Goal: Task Accomplishment & Management: Manage account settings

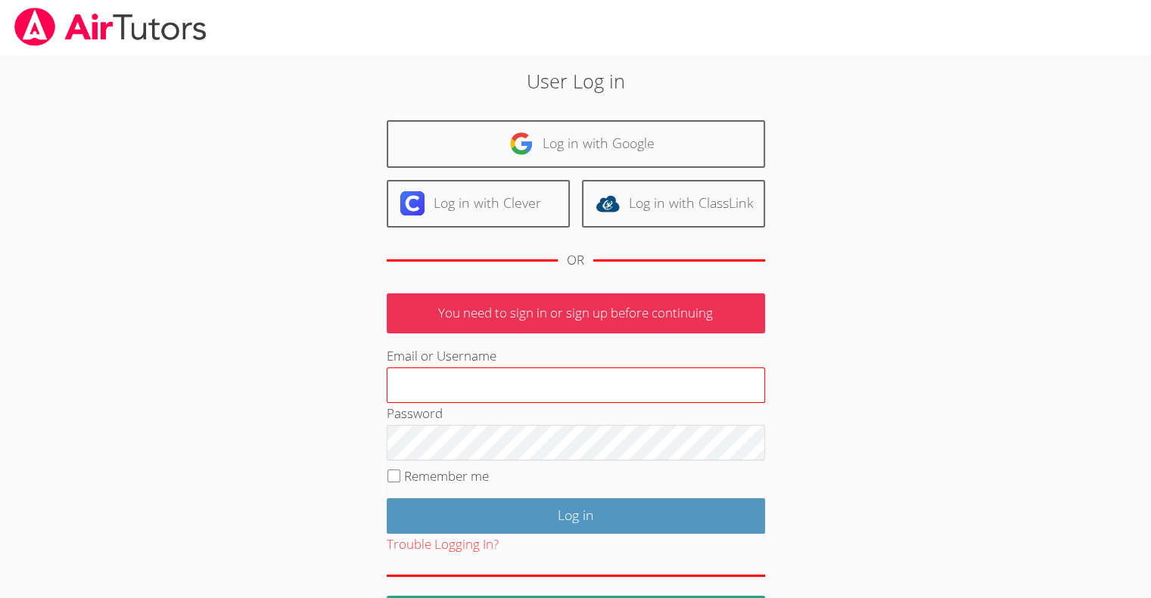
click at [432, 379] on input "Email or Username" at bounding box center [576, 386] width 378 height 36
type input "[EMAIL_ADDRESS][DOMAIN_NAME]"
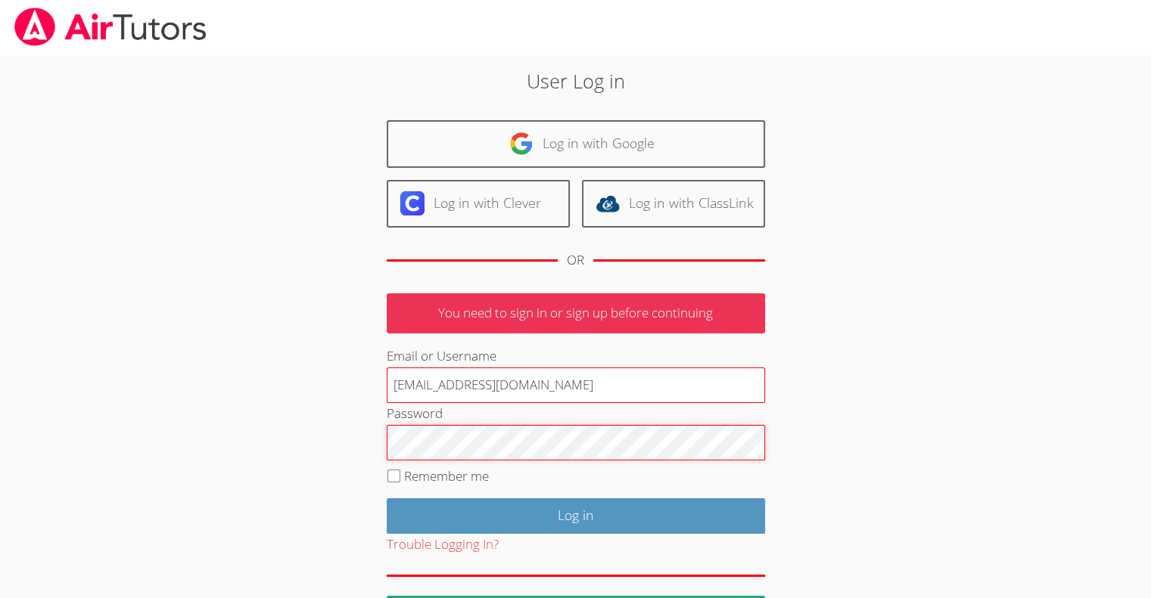
click at [387, 499] on input "Log in" at bounding box center [576, 517] width 378 height 36
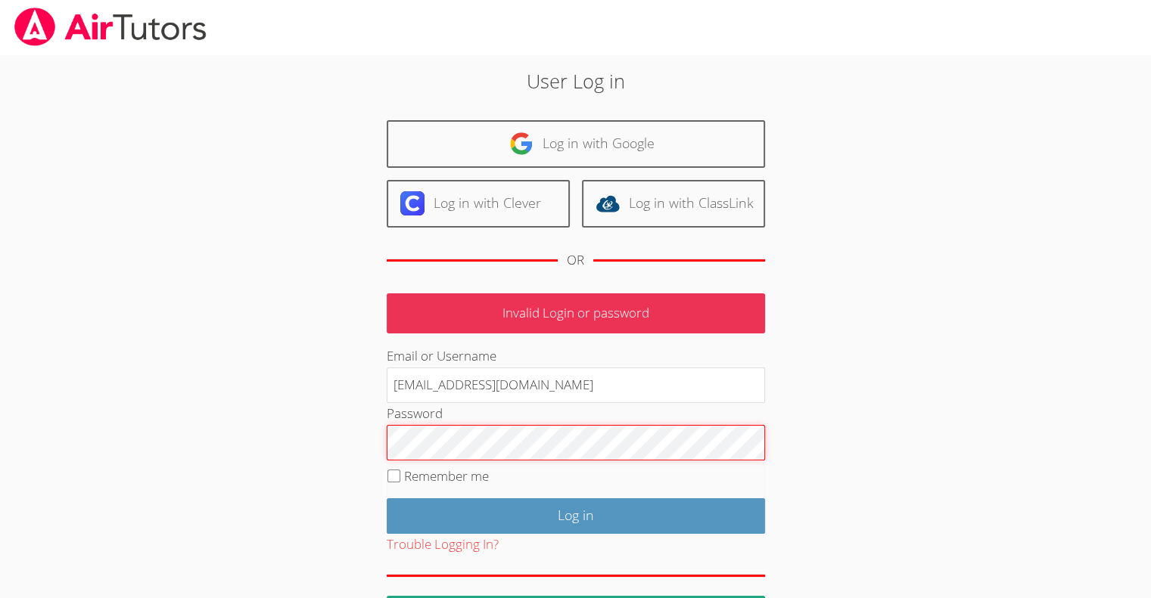
click at [387, 499] on input "Log in" at bounding box center [576, 517] width 378 height 36
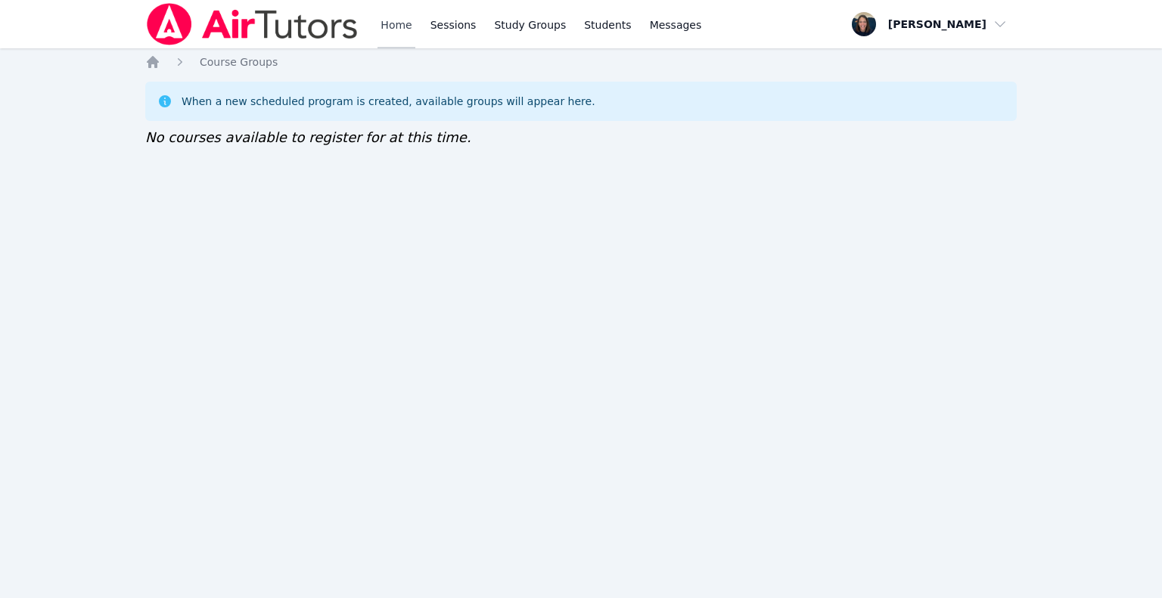
click at [402, 11] on link "Home" at bounding box center [395, 24] width 37 height 48
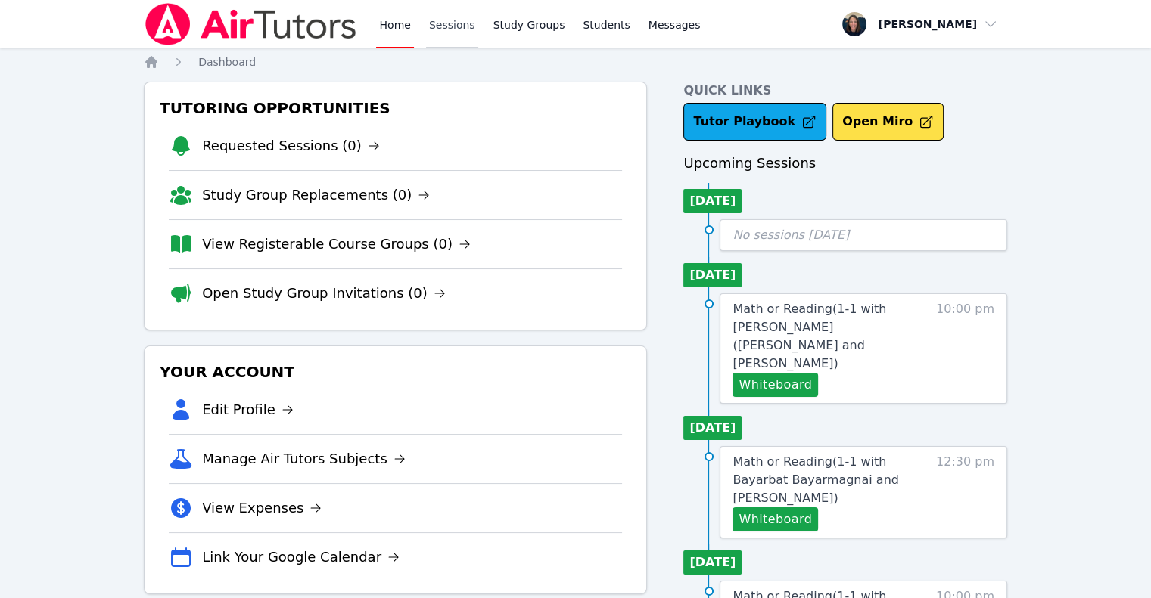
click at [451, 30] on link "Sessions" at bounding box center [452, 24] width 52 height 48
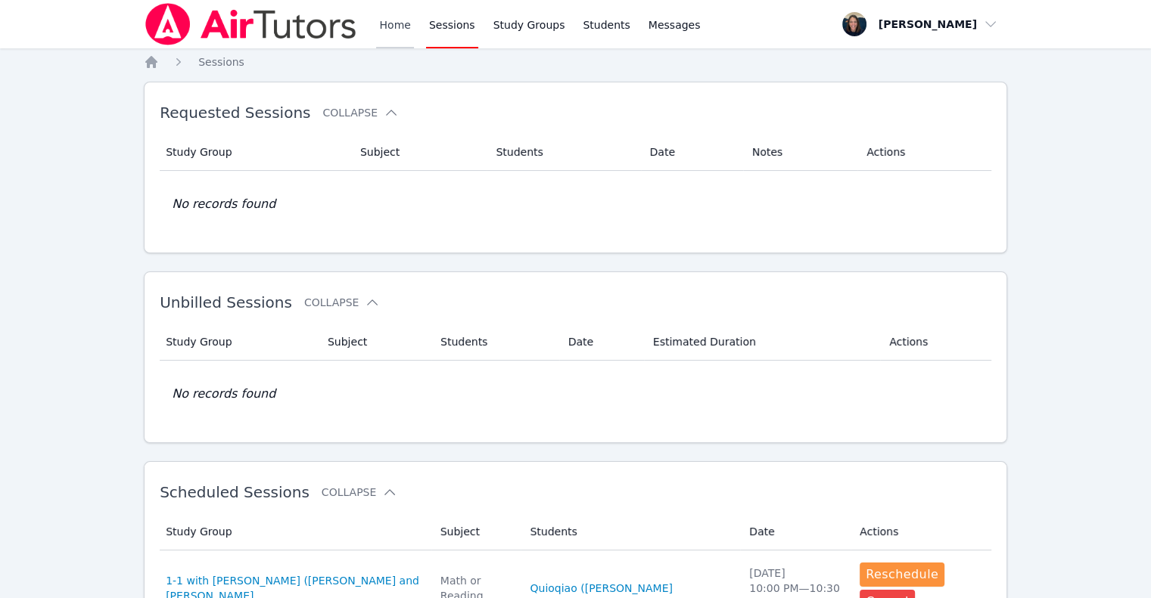
click at [387, 29] on link "Home" at bounding box center [394, 24] width 37 height 48
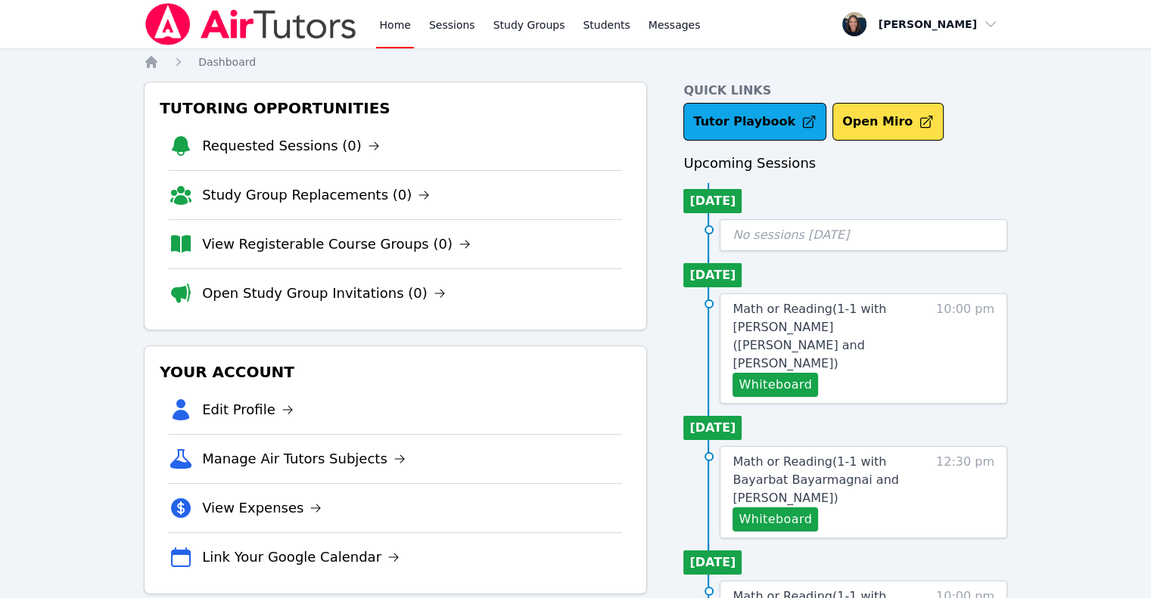
click at [307, 30] on img at bounding box center [251, 24] width 214 height 42
click at [340, 34] on img at bounding box center [251, 24] width 214 height 42
